Goal: Task Accomplishment & Management: Manage account settings

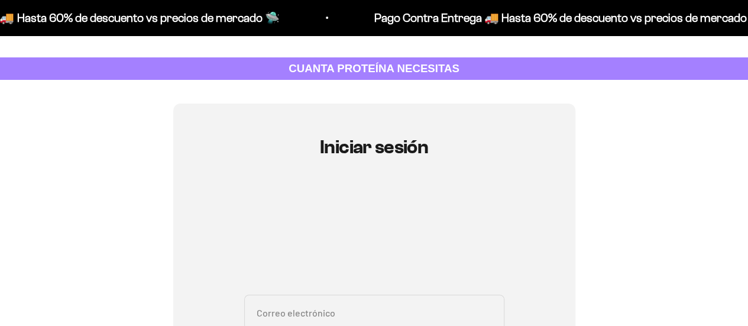
scroll to position [118, 0]
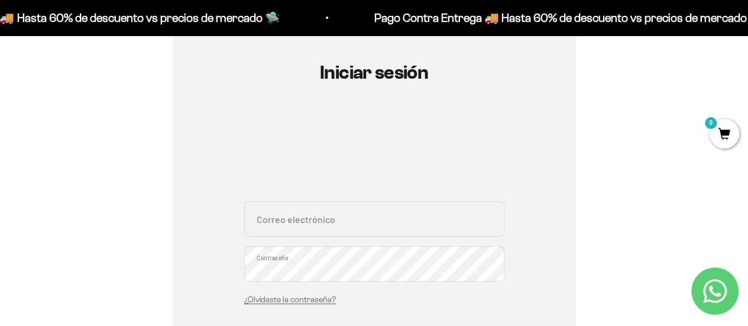
click at [303, 224] on input "Correo electrónico" at bounding box center [374, 218] width 260 height 35
type input "[EMAIL_ADDRESS][DOMAIN_NAME]"
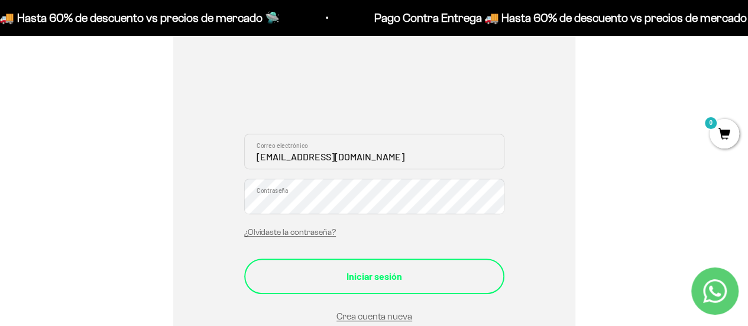
scroll to position [236, 0]
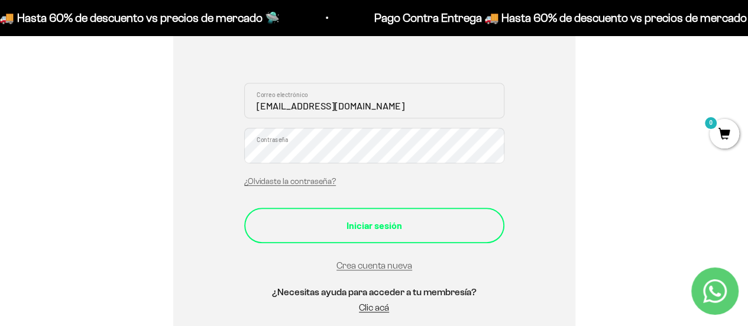
click at [383, 230] on div "Iniciar sesión" at bounding box center [374, 225] width 213 height 15
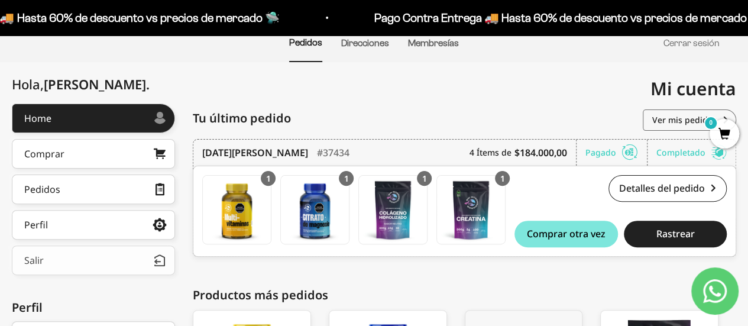
scroll to position [118, 0]
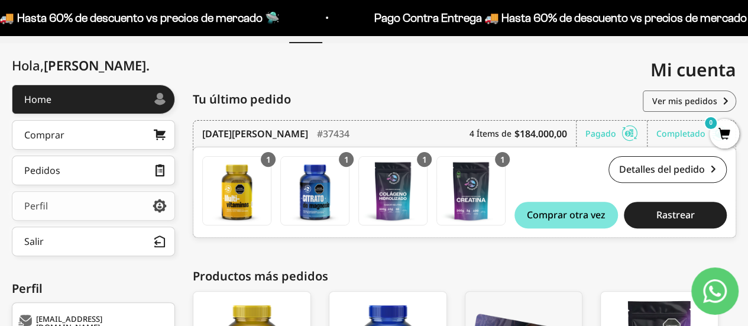
click at [158, 209] on icon at bounding box center [160, 205] width 14 height 11
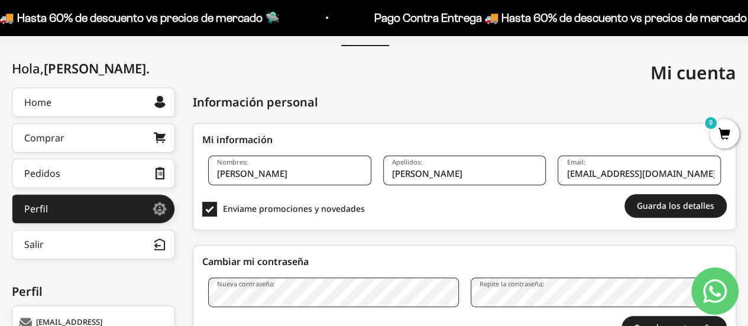
scroll to position [99, 0]
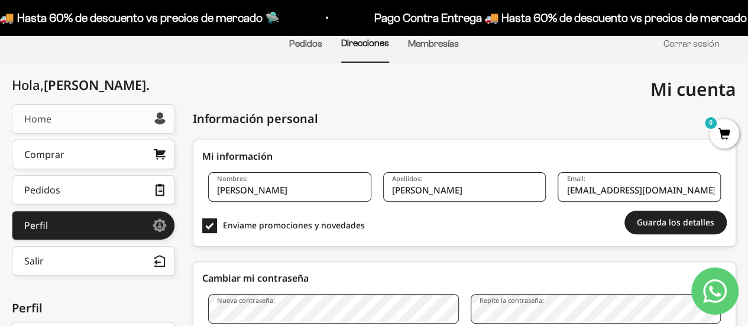
click at [98, 119] on link "Home" at bounding box center [93, 119] width 163 height 30
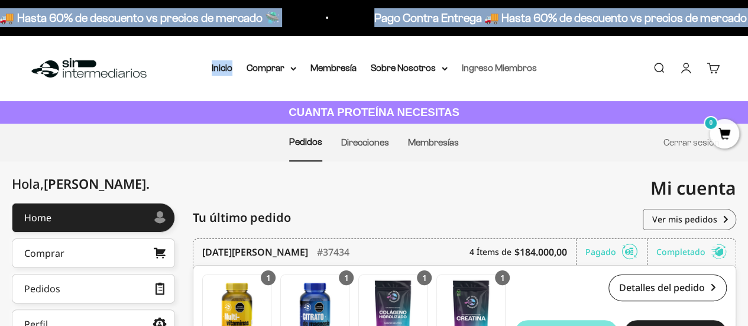
click at [465, 70] on link "Ingreso Miembros" at bounding box center [499, 68] width 75 height 10
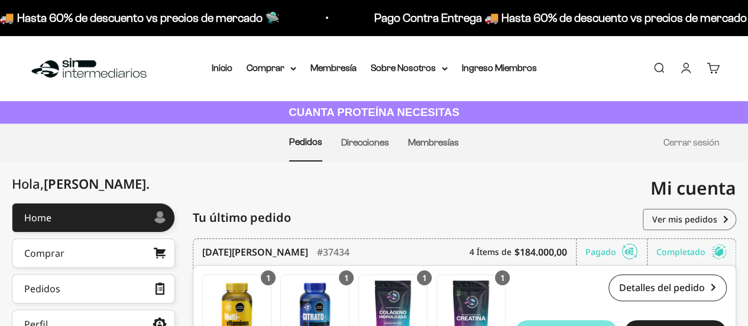
click at [687, 62] on link "Cuenta" at bounding box center [685, 67] width 13 height 13
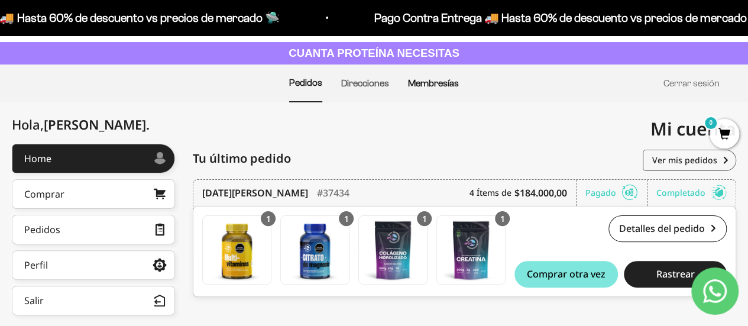
click at [446, 83] on link "Membresías" at bounding box center [433, 83] width 51 height 10
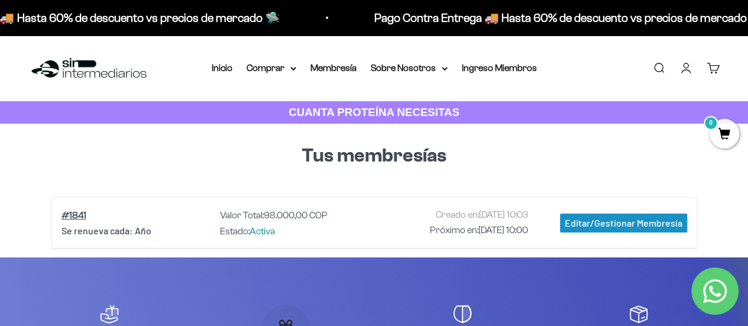
click at [606, 219] on div "Editar/Gestionar Membresía" at bounding box center [623, 222] width 127 height 19
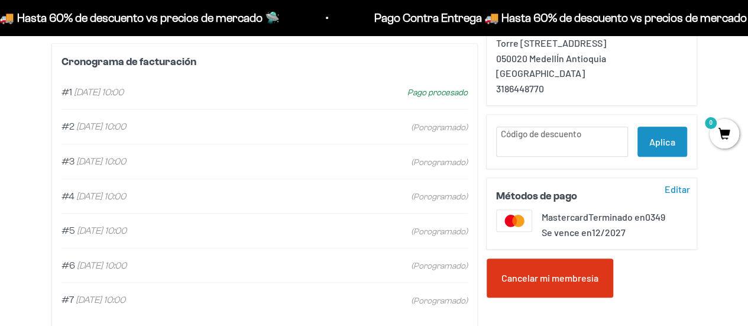
scroll to position [355, 0]
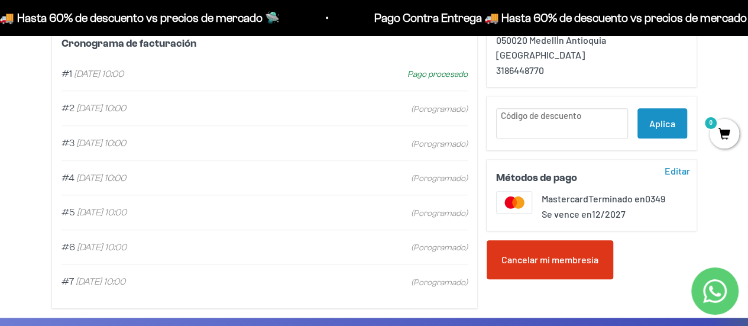
click at [527, 264] on div "Cancelar mi membresía" at bounding box center [550, 259] width 127 height 39
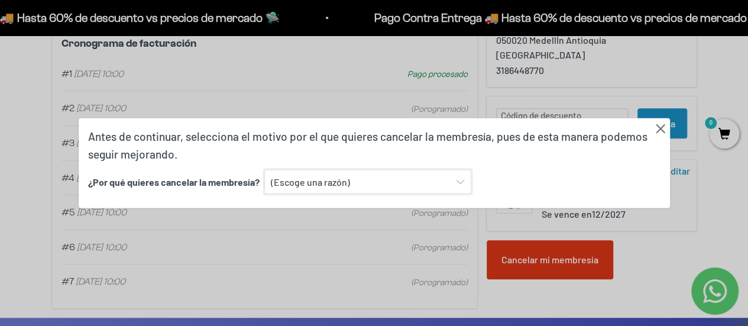
click at [346, 180] on select "(Escoge una razón) Encontré una opción con mejor sabor y variedad Encontré una …" at bounding box center [367, 181] width 207 height 25
select select "Ninguna de las anteriores"
click at [264, 169] on select "(Escoge una razón) Encontré una opción con mejor sabor y variedad Encontré una …" at bounding box center [367, 181] width 207 height 25
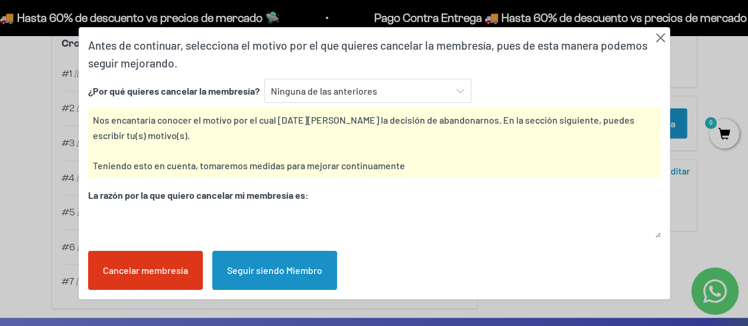
click at [177, 270] on div "Cancelar membresía" at bounding box center [145, 270] width 115 height 39
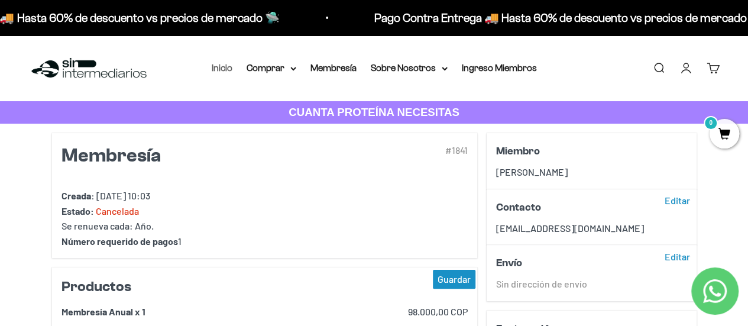
click at [218, 72] on link "Inicio" at bounding box center [222, 68] width 21 height 10
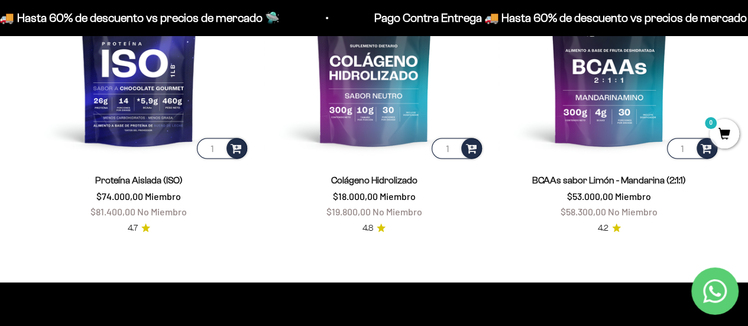
scroll to position [1020, 0]
